Goal: Information Seeking & Learning: Learn about a topic

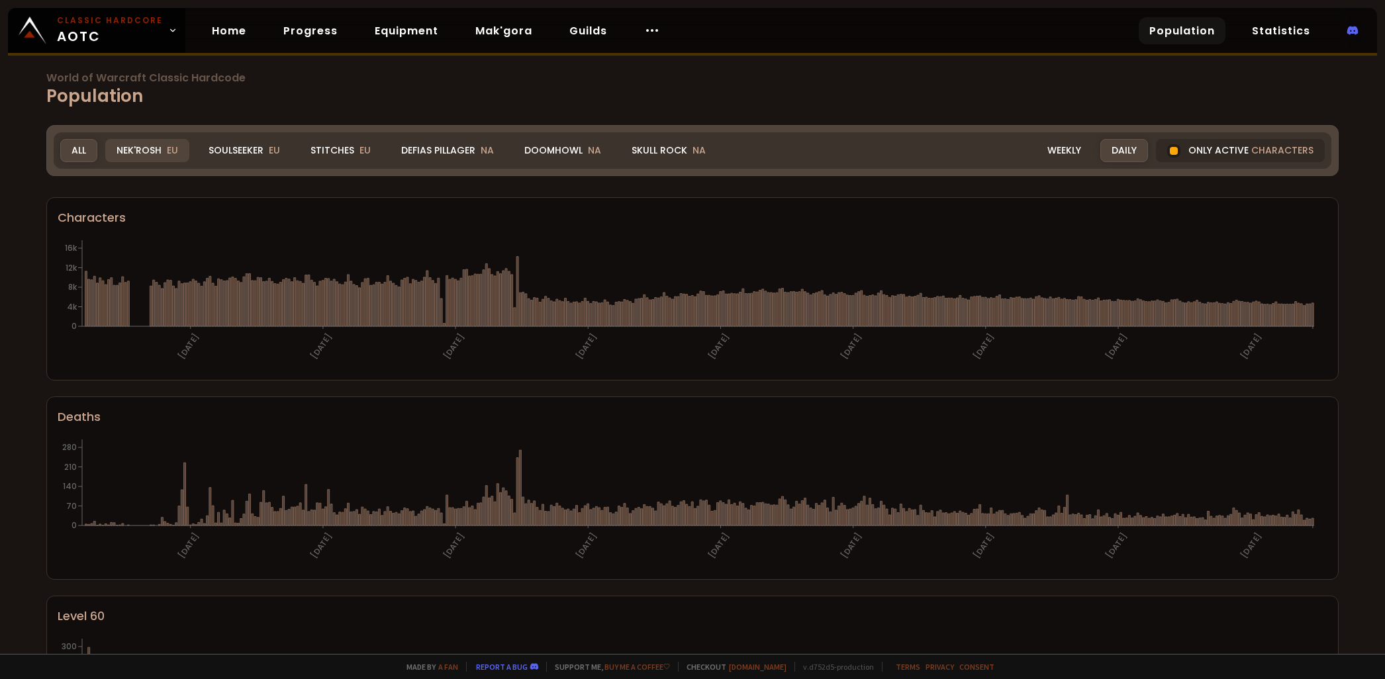
click at [156, 146] on div "Nek'Rosh EU" at bounding box center [147, 150] width 84 height 23
drag, startPoint x: 571, startPoint y: 141, endPoint x: 1242, endPoint y: 506, distance: 764.4
click at [571, 141] on div "Doomhowl NA" at bounding box center [562, 150] width 99 height 23
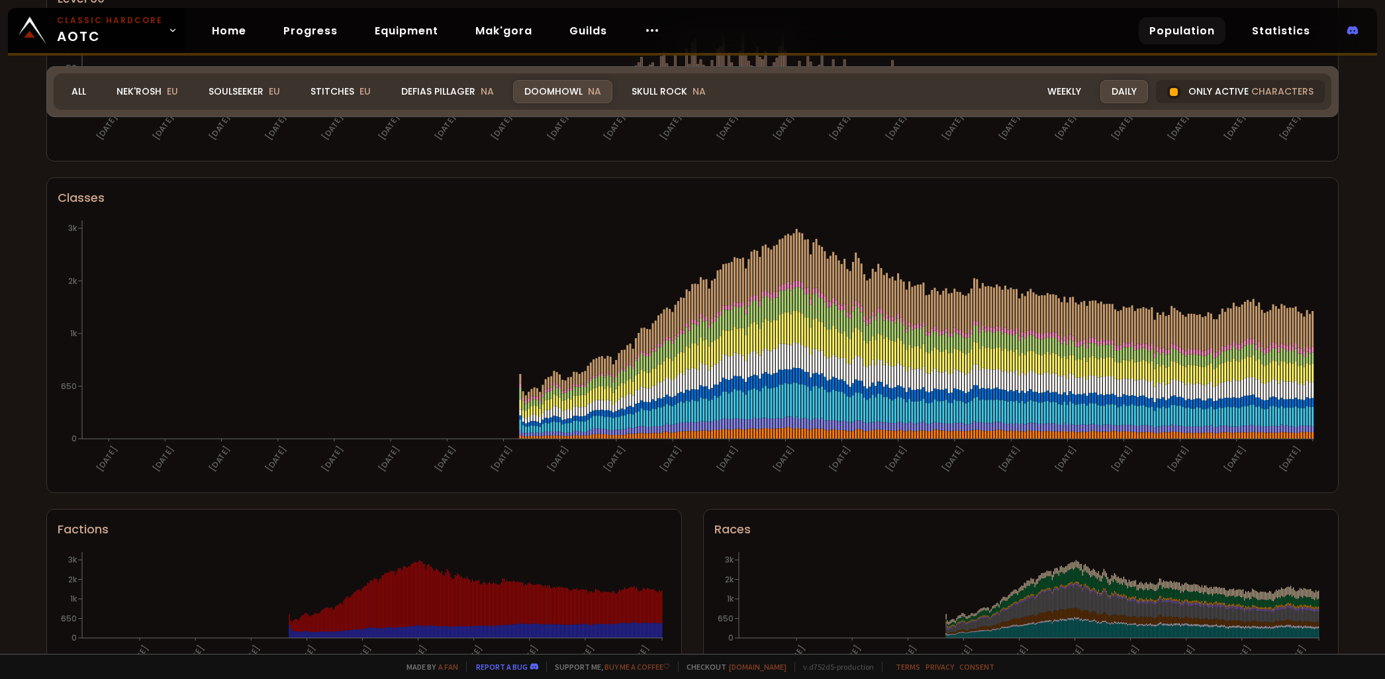
scroll to position [671, 0]
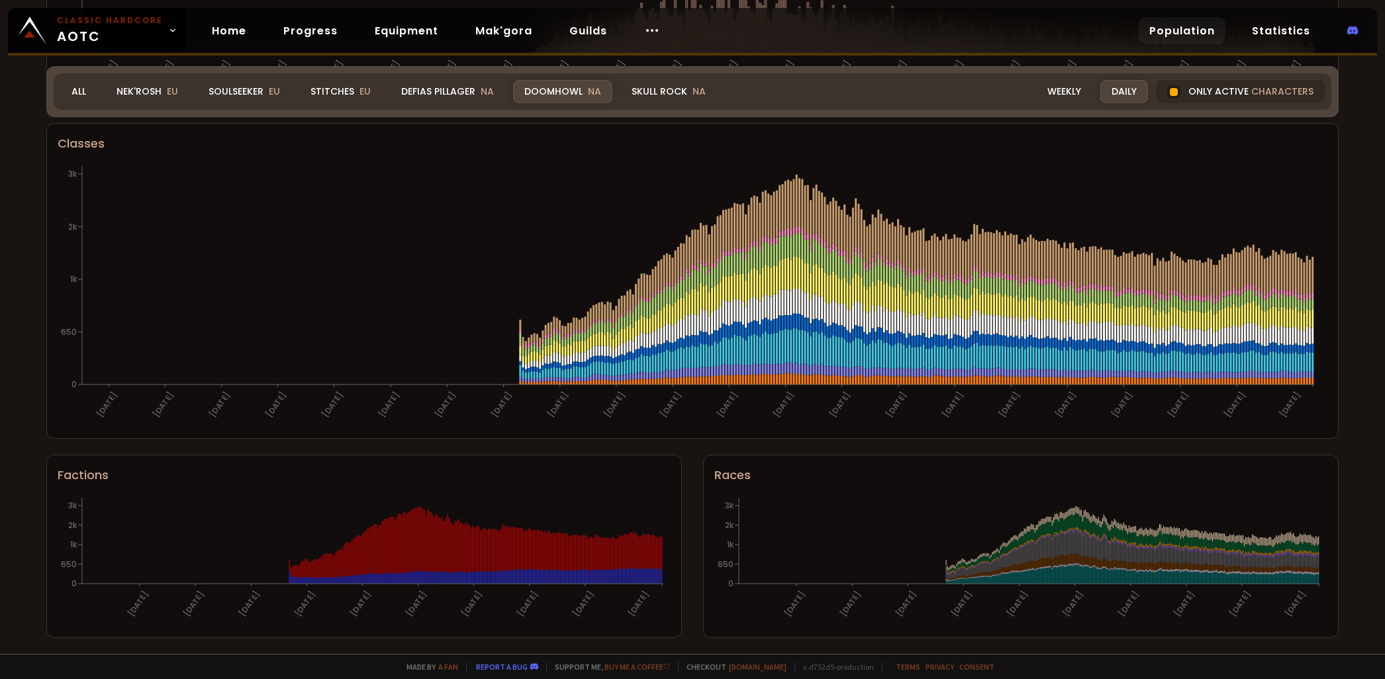
click at [565, 98] on div "Doomhowl NA" at bounding box center [562, 91] width 99 height 23
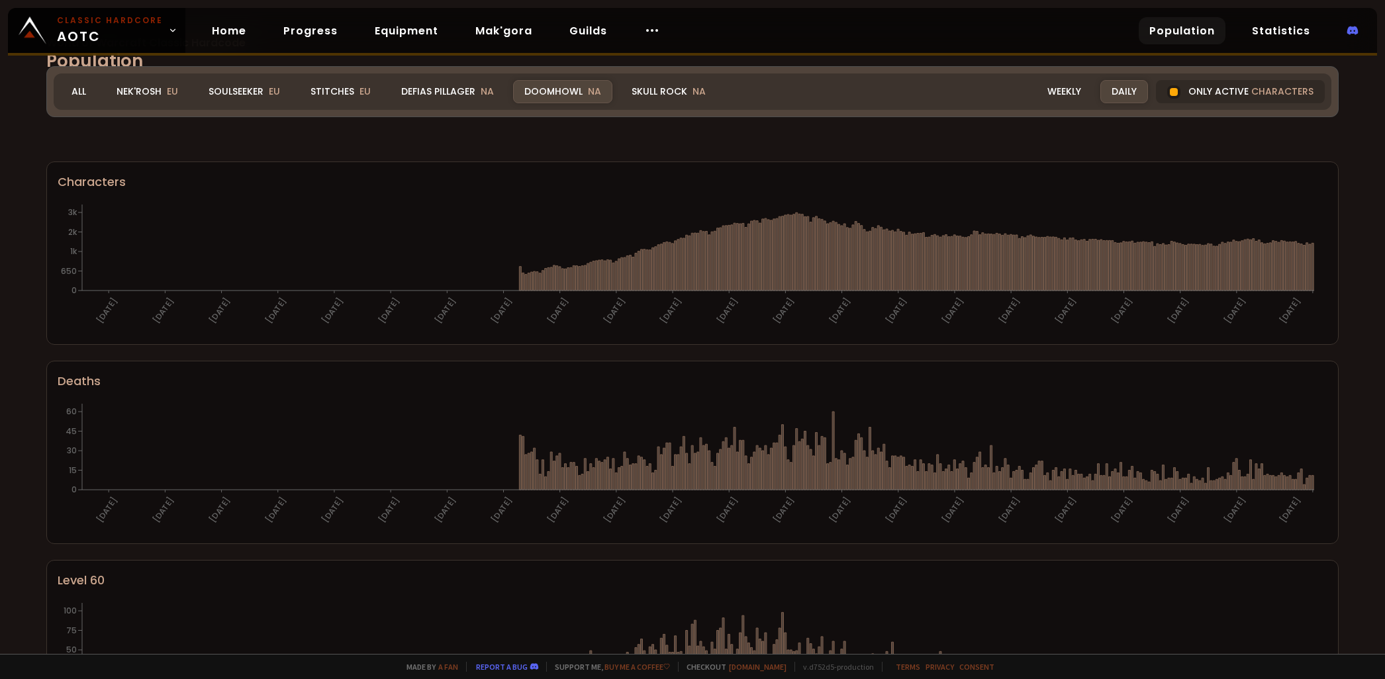
scroll to position [199, 0]
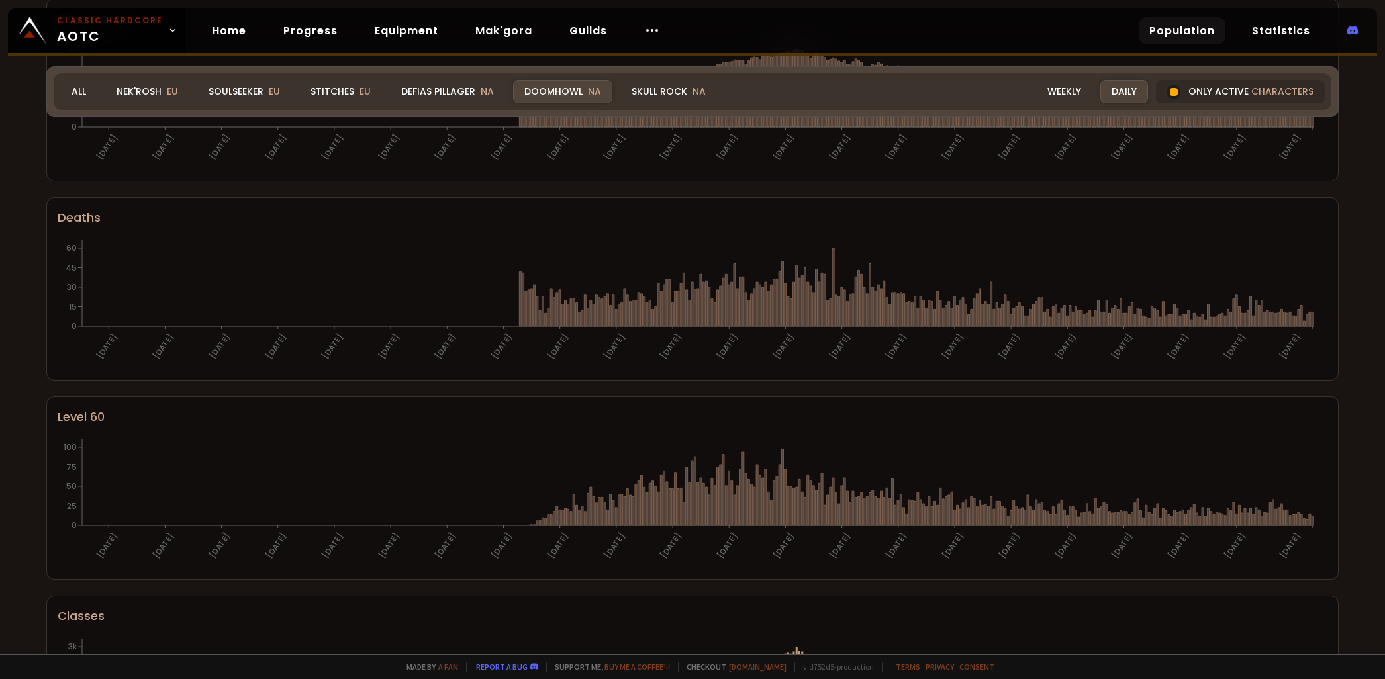
click at [34, 418] on div "World of Warcraft Classic Hardcode Population Realm Doomhowl All Nek'Rosh EU So…" at bounding box center [692, 327] width 1385 height 654
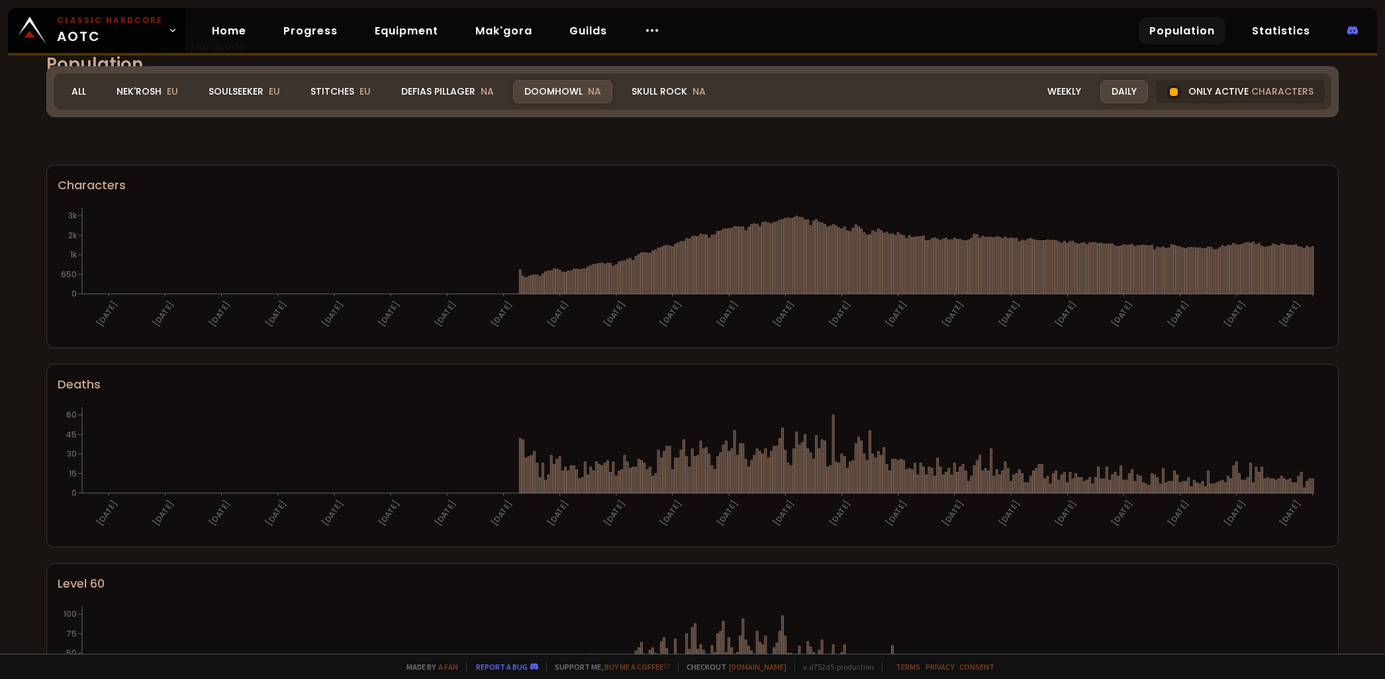
scroll to position [397, 0]
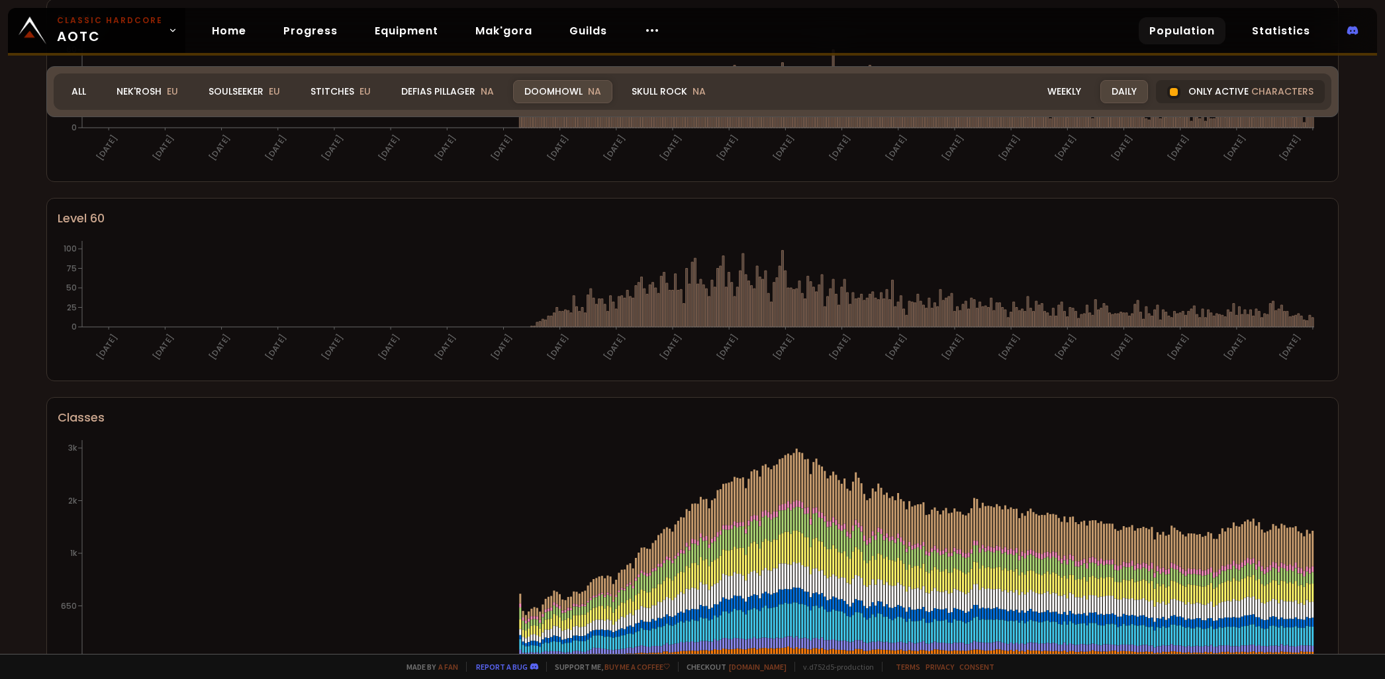
click at [28, 415] on div "World of Warcraft Classic Hardcode Population Realm Doomhowl All Nek'Rosh EU So…" at bounding box center [692, 327] width 1385 height 654
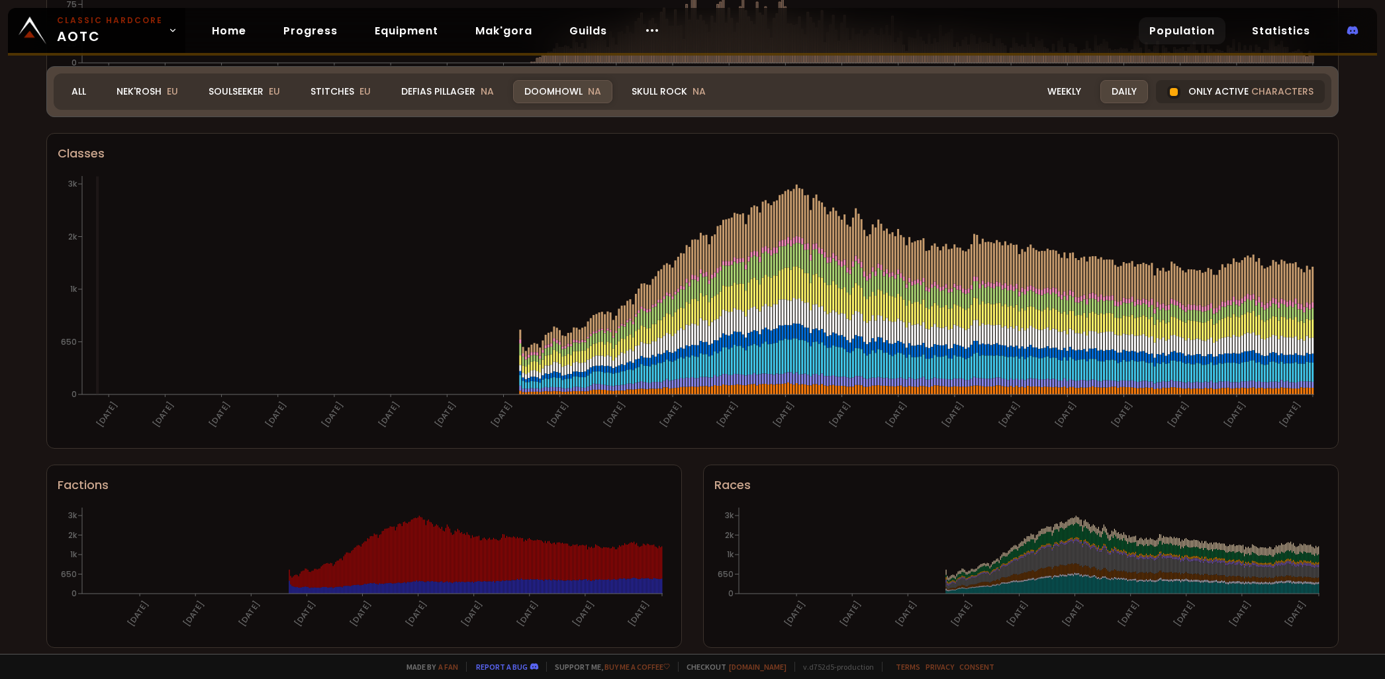
scroll to position [671, 0]
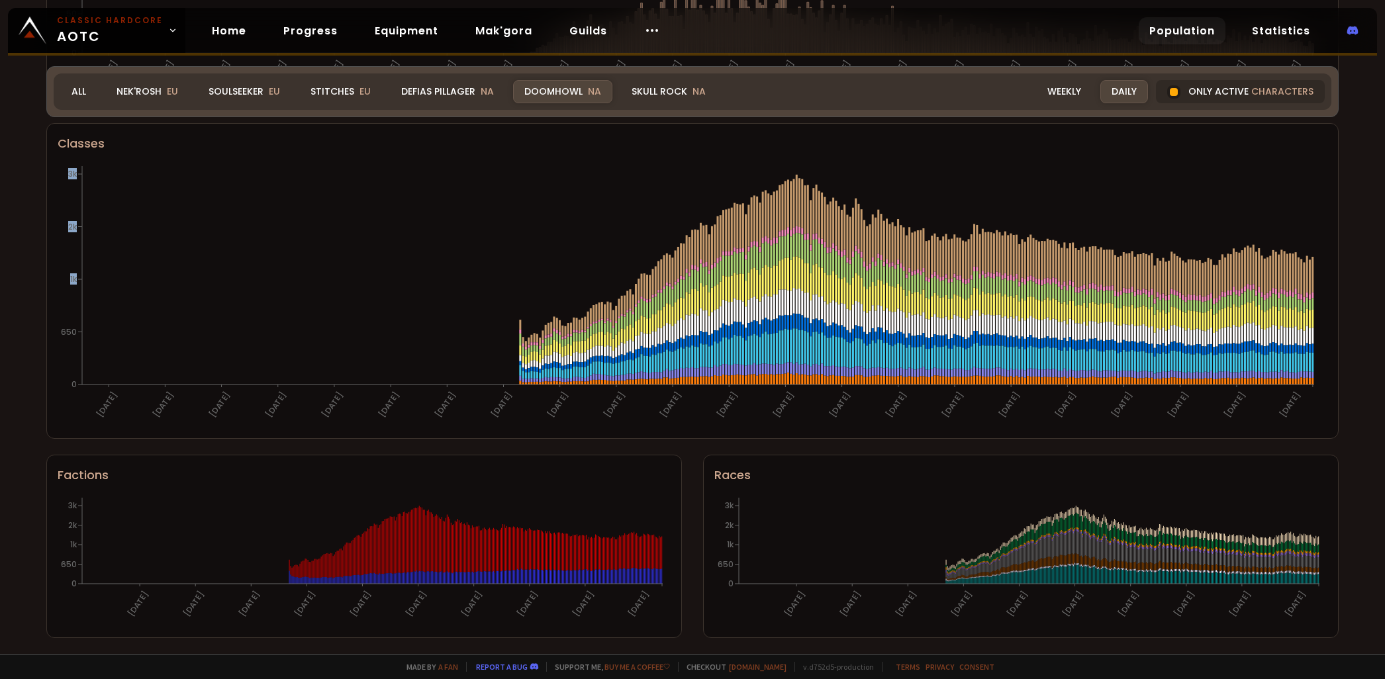
drag, startPoint x: 45, startPoint y: 287, endPoint x: 72, endPoint y: 165, distance: 124.8
click at [73, 165] on div "World of Warcraft Classic Hardcode Population Realm Doomhowl All Nek'Rosh EU So…" at bounding box center [692, 327] width 1385 height 654
drag, startPoint x: 72, startPoint y: 165, endPoint x: 32, endPoint y: 293, distance: 134.0
click at [32, 293] on div "World of Warcraft Classic Hardcode Population Realm Doomhowl All Nek'Rosh EU So…" at bounding box center [692, 327] width 1385 height 654
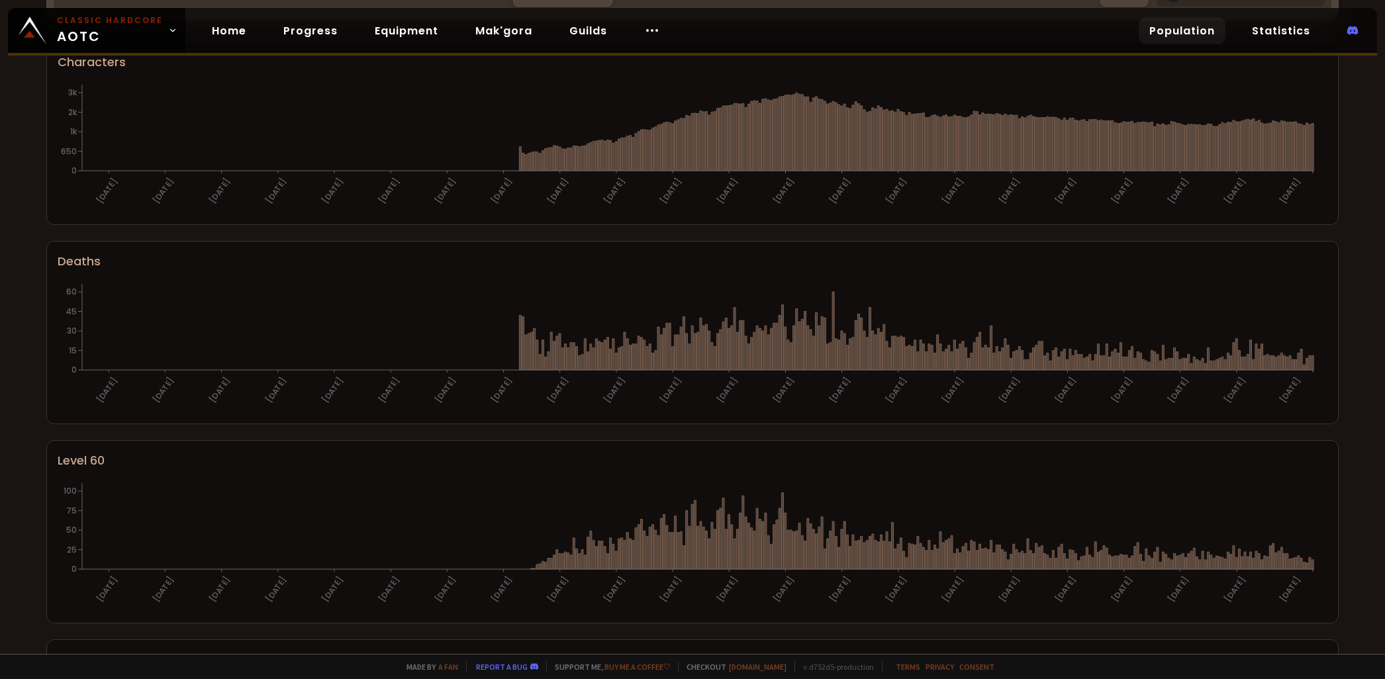
scroll to position [0, 0]
